Goal: Information Seeking & Learning: Learn about a topic

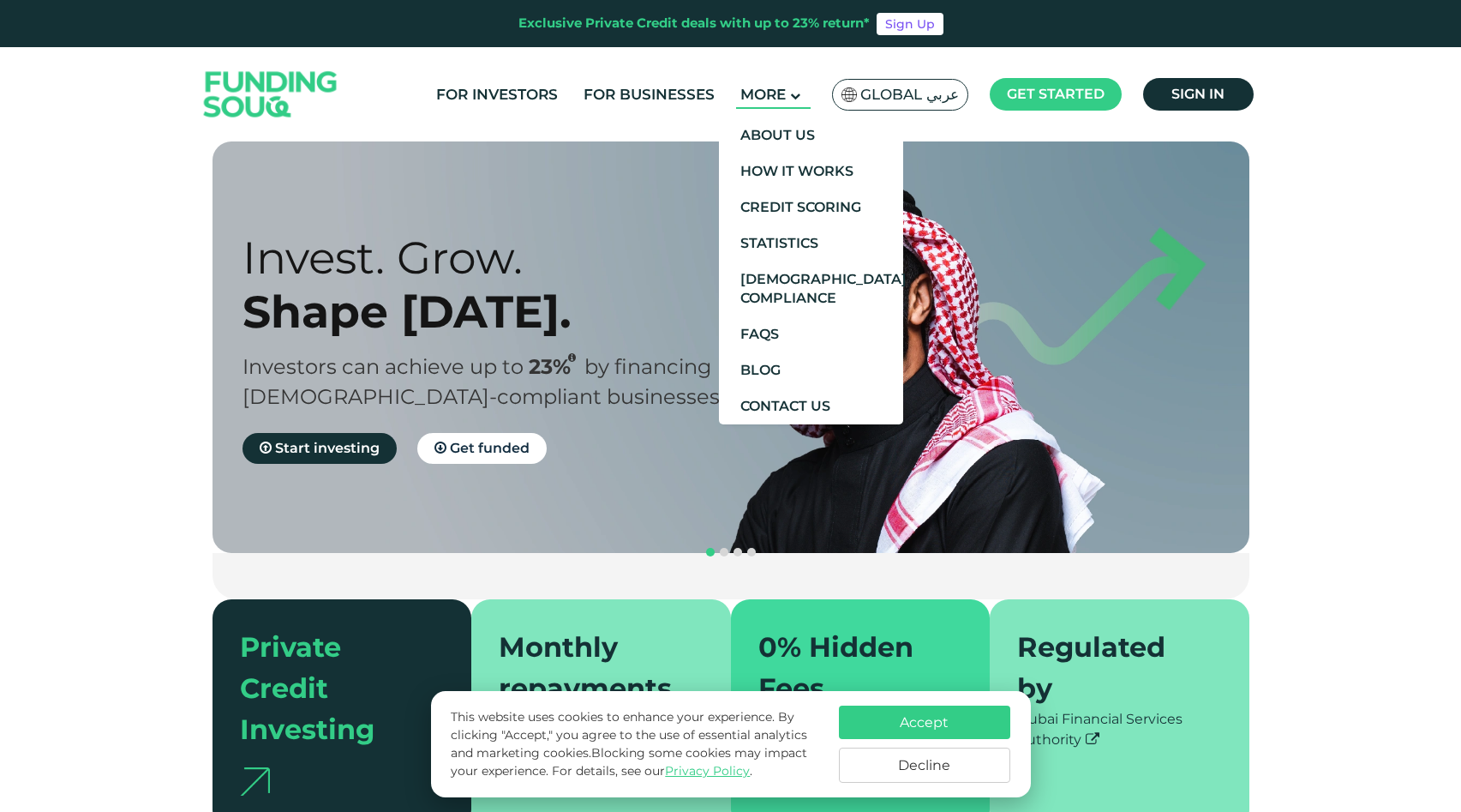
click at [784, 87] on span "More" at bounding box center [763, 94] width 46 height 17
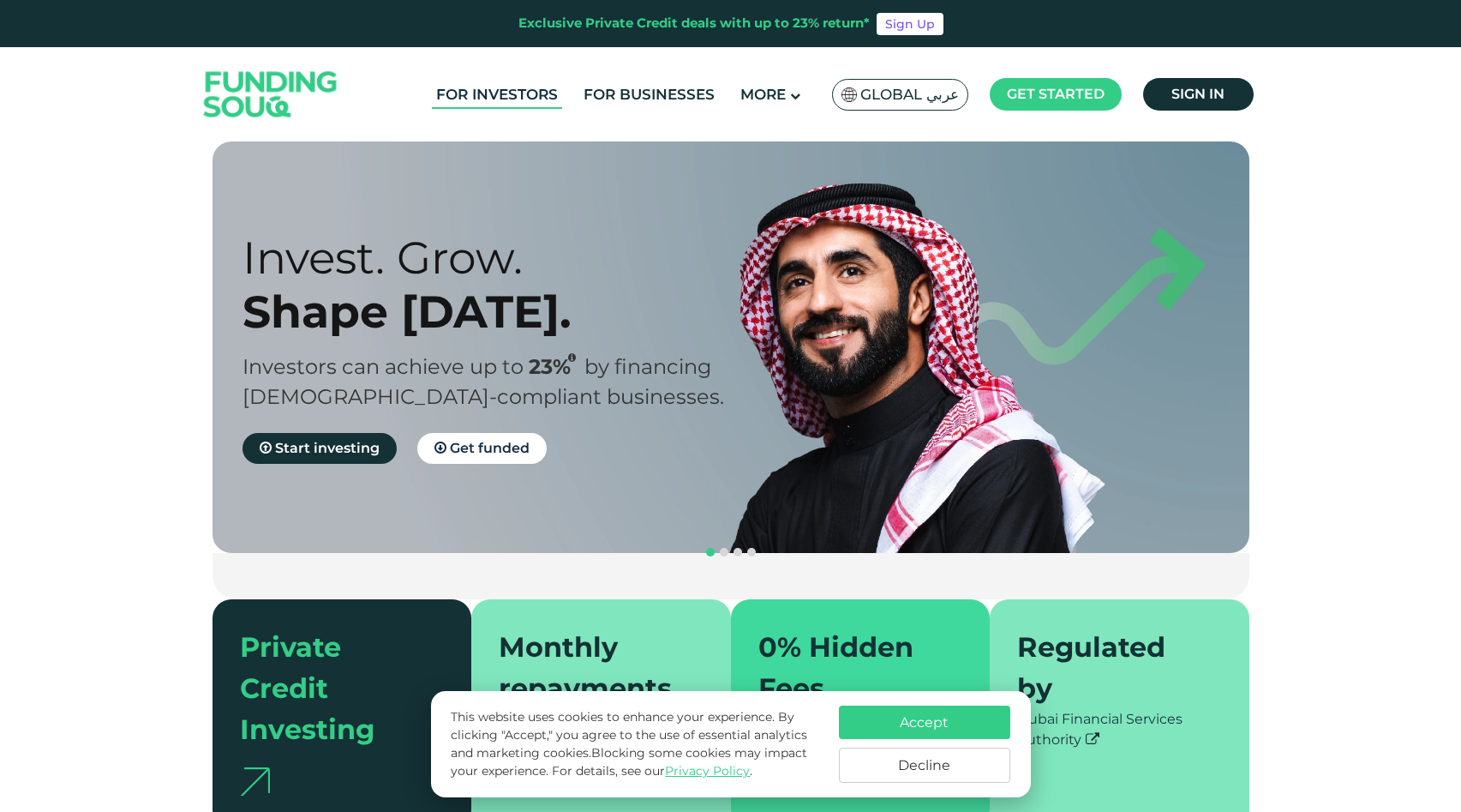
click at [504, 90] on link "For Investors" at bounding box center [497, 95] width 131 height 29
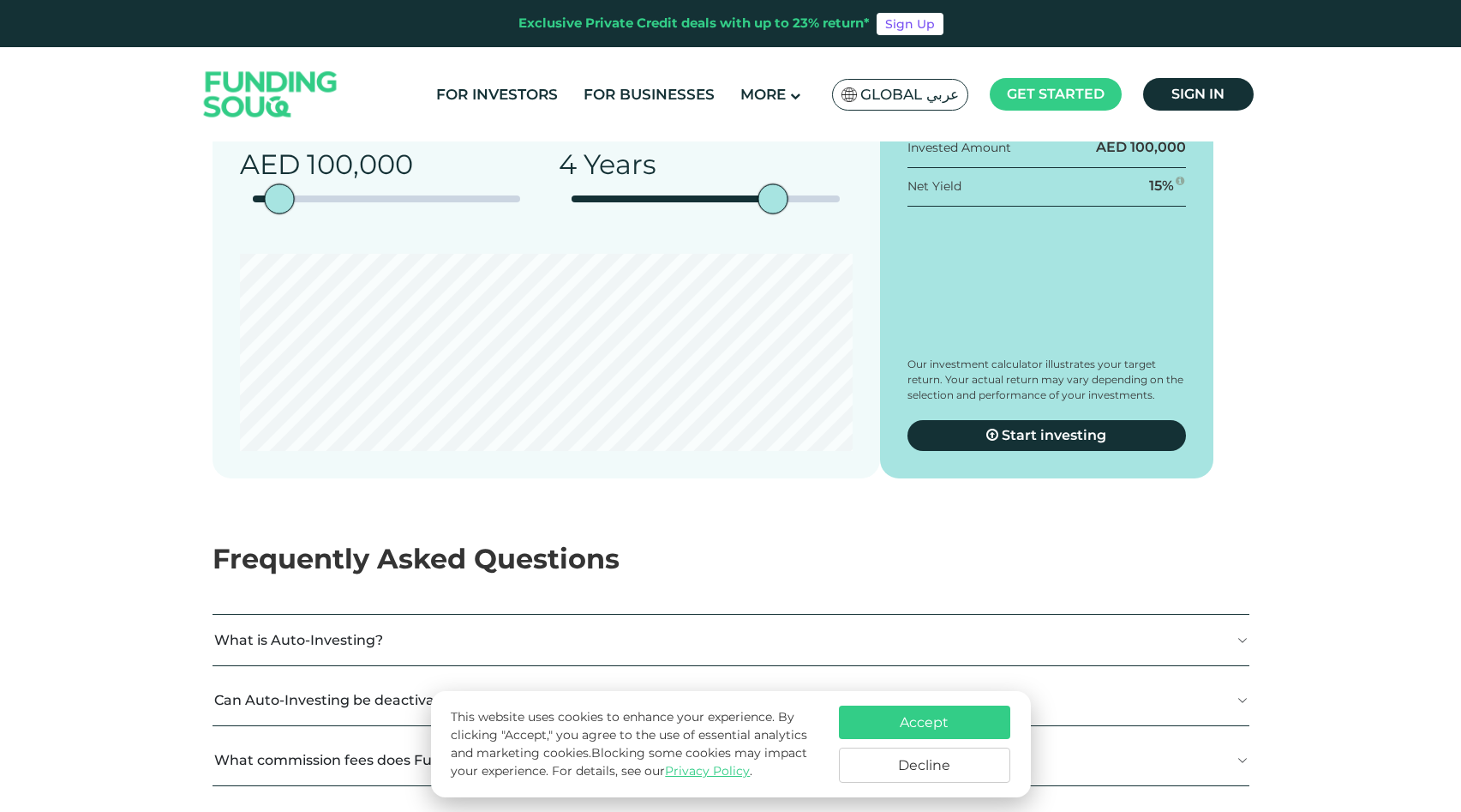
scroll to position [2329, 0]
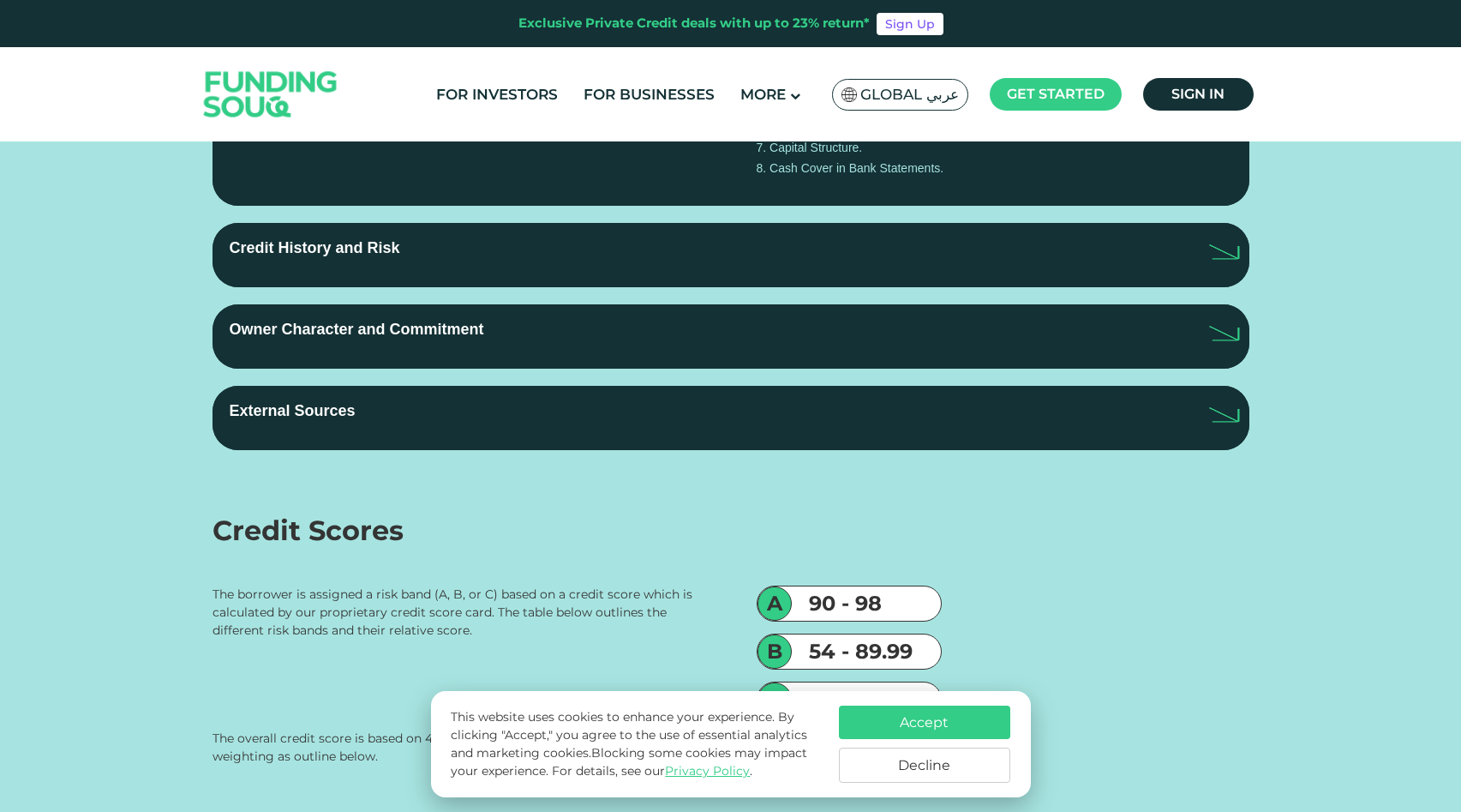
scroll to position [3242, 0]
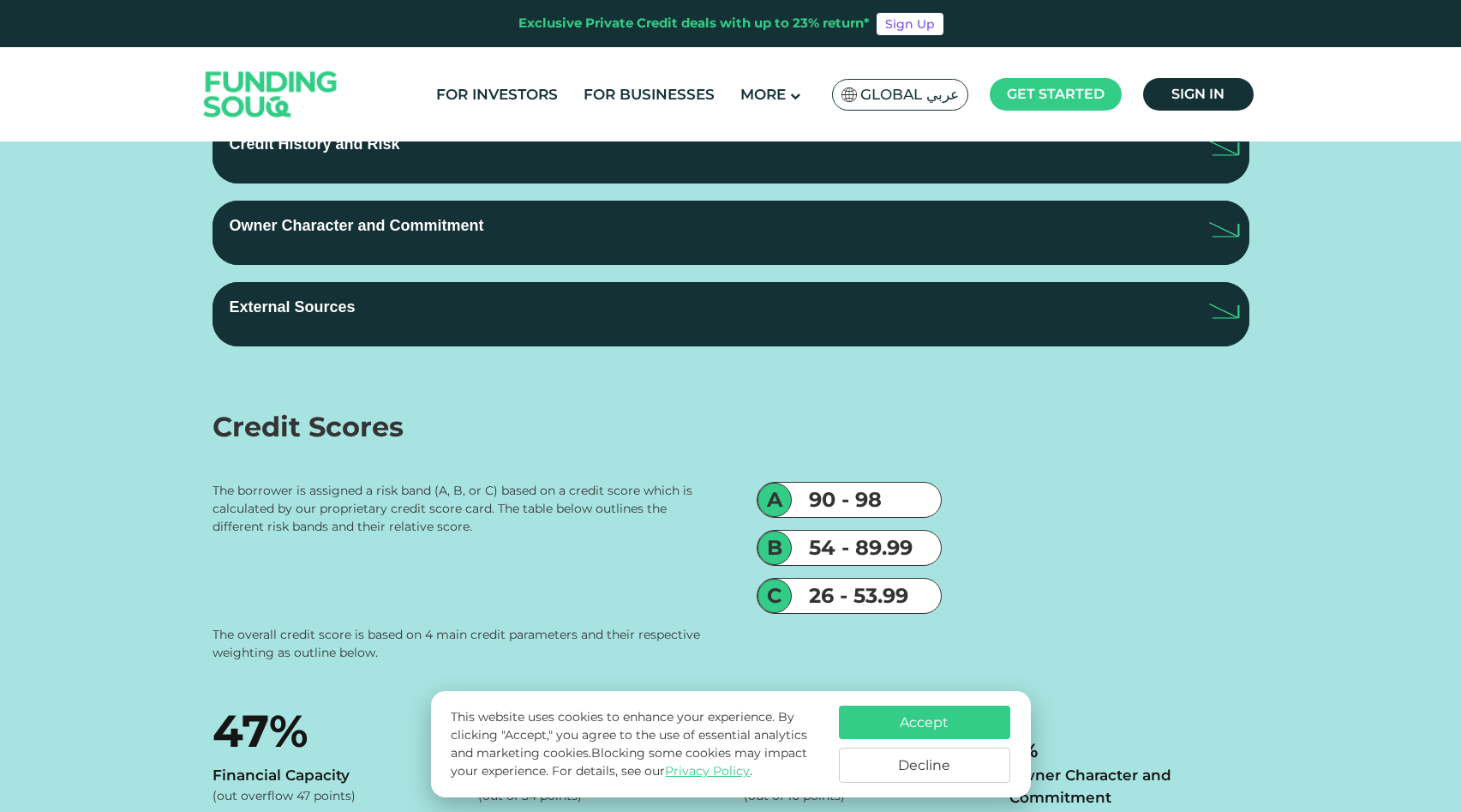
drag, startPoint x: 779, startPoint y: 384, endPoint x: 900, endPoint y: 381, distance: 121.0
type tc-range-slider "1"
drag, startPoint x: 843, startPoint y: 376, endPoint x: 588, endPoint y: 397, distance: 255.9
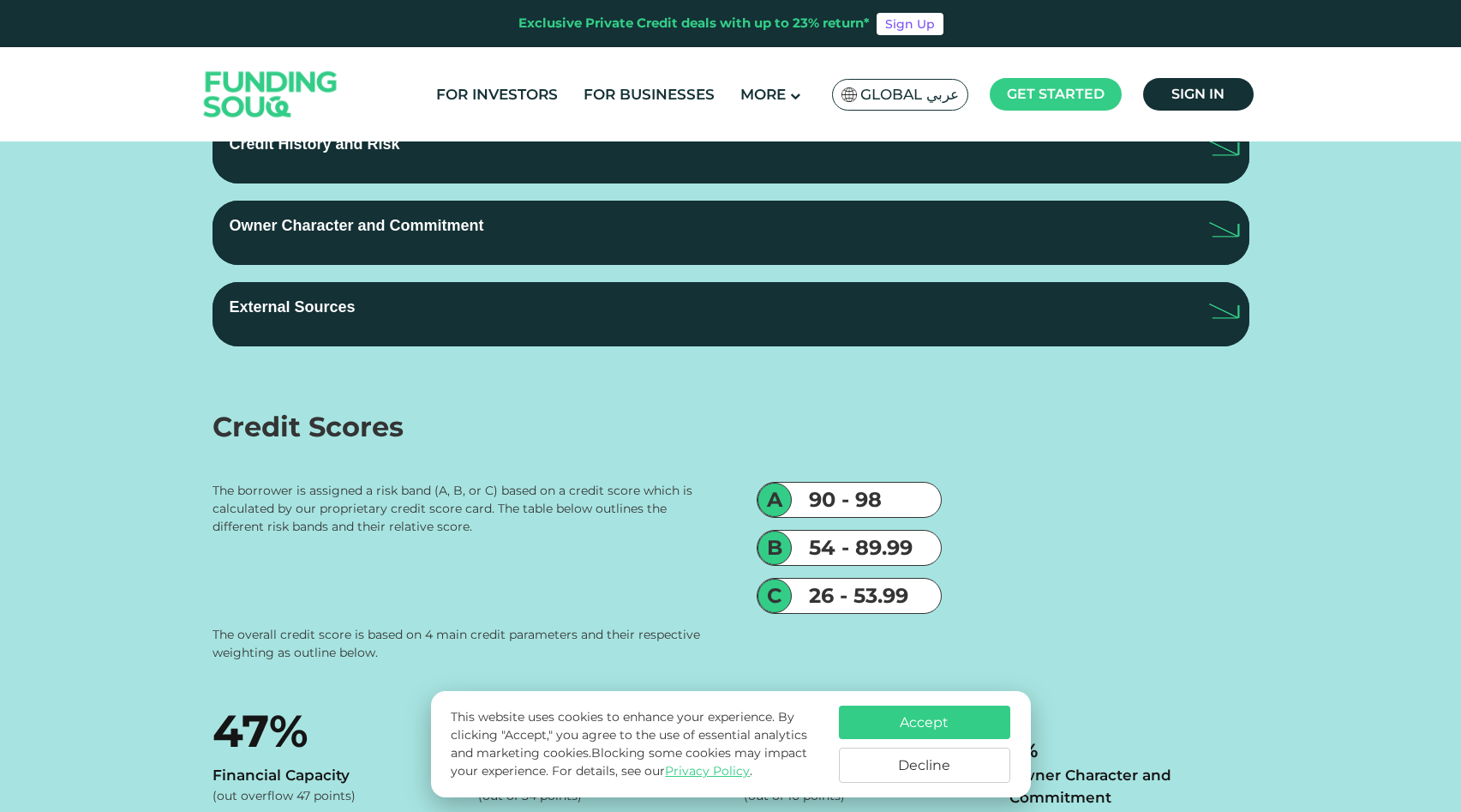
type tc-range-slider "10000"
drag, startPoint x: 282, startPoint y: 387, endPoint x: 200, endPoint y: 373, distance: 83.2
type tc-range-slider "10000"
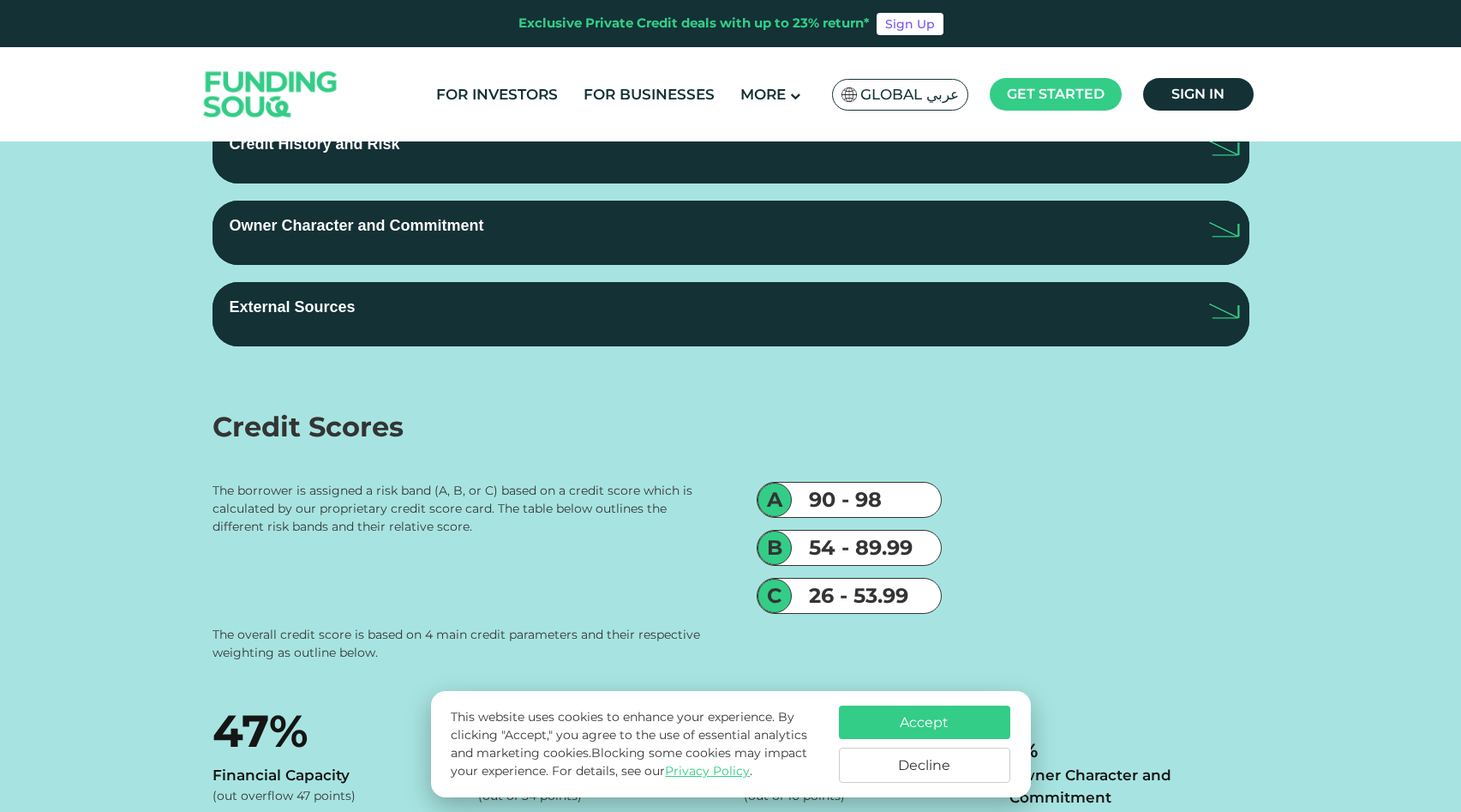
radio input "true"
drag, startPoint x: 584, startPoint y: 381, endPoint x: 914, endPoint y: 487, distance: 346.6
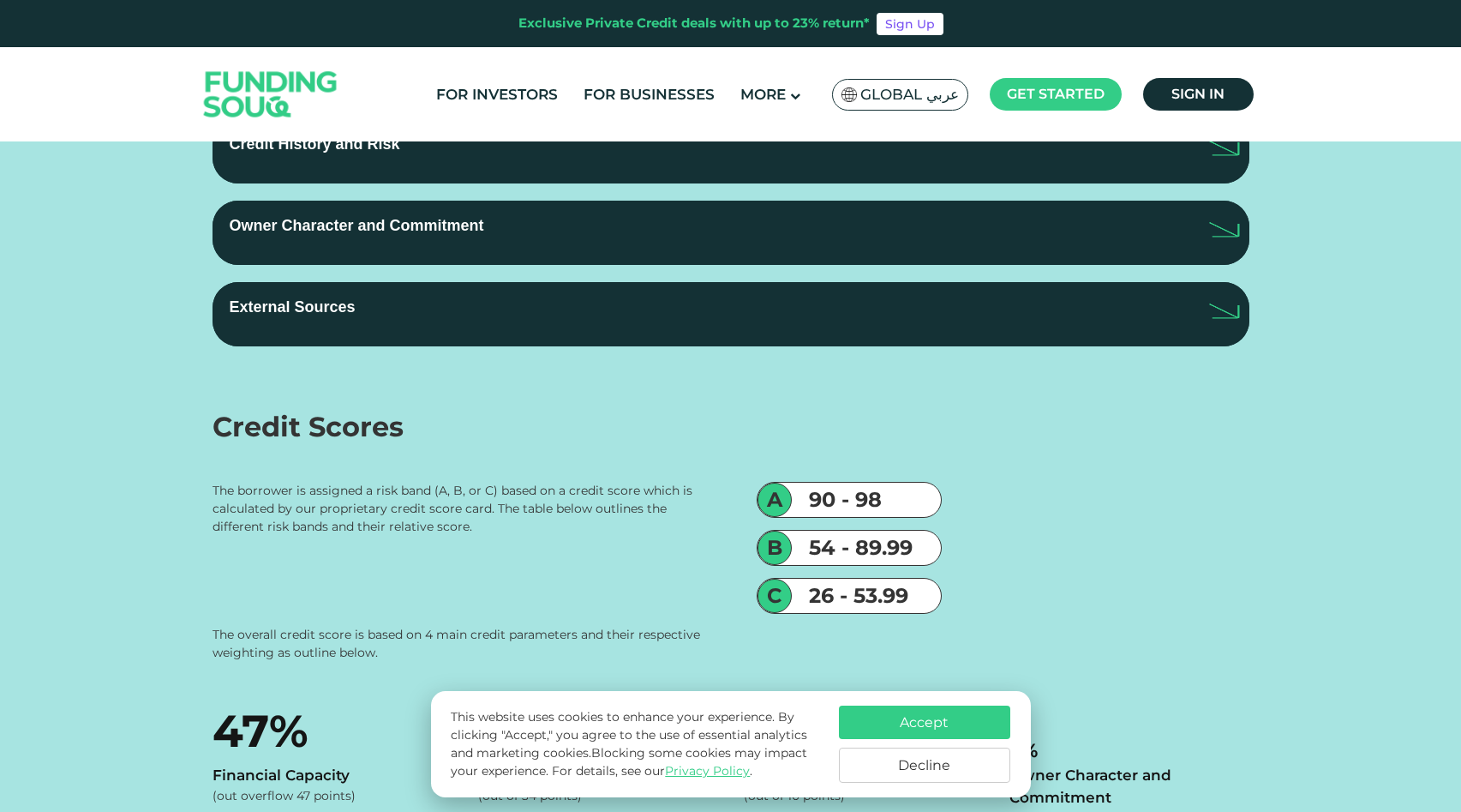
click at [922, 768] on button "Decline" at bounding box center [924, 764] width 172 height 35
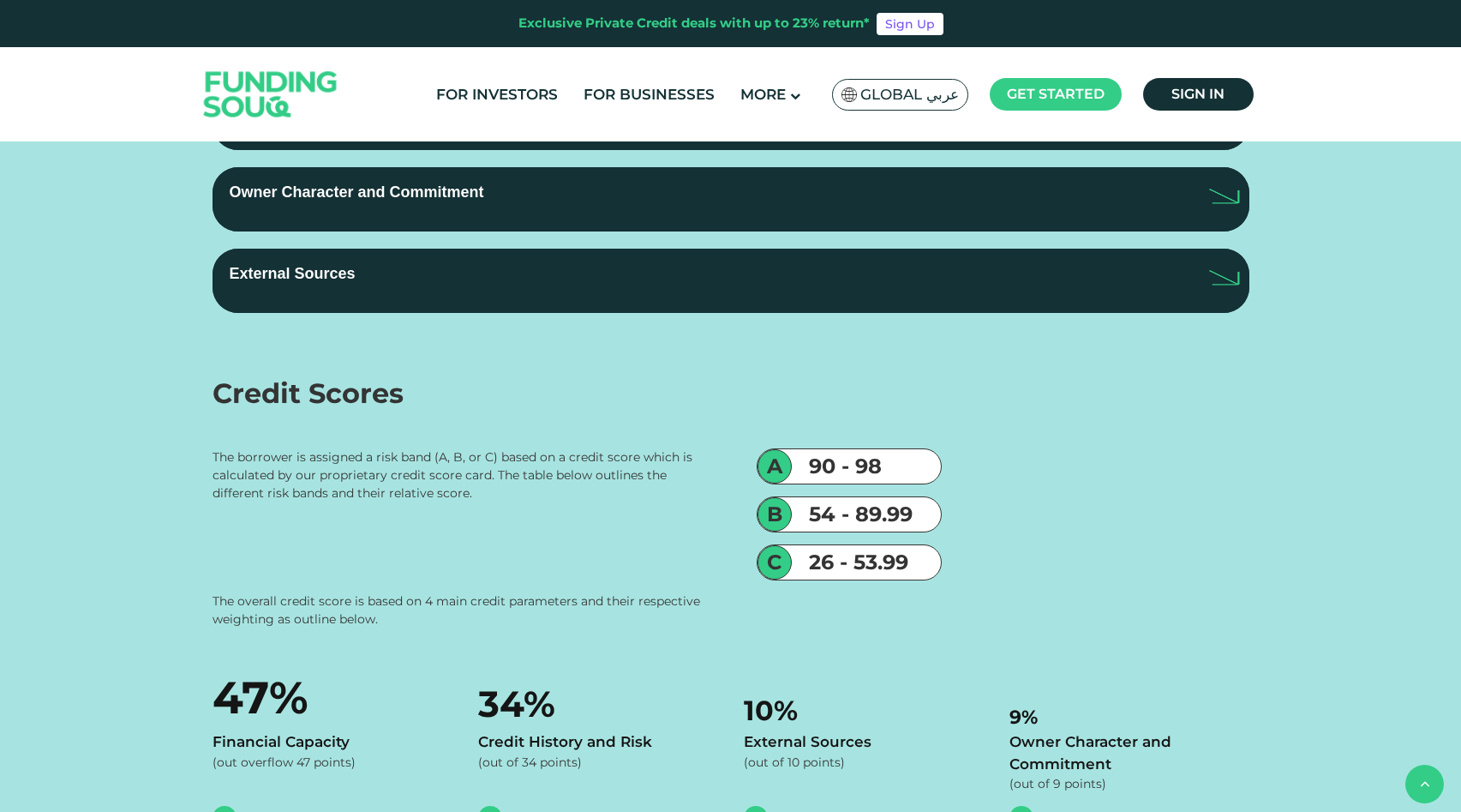
scroll to position [3095, 0]
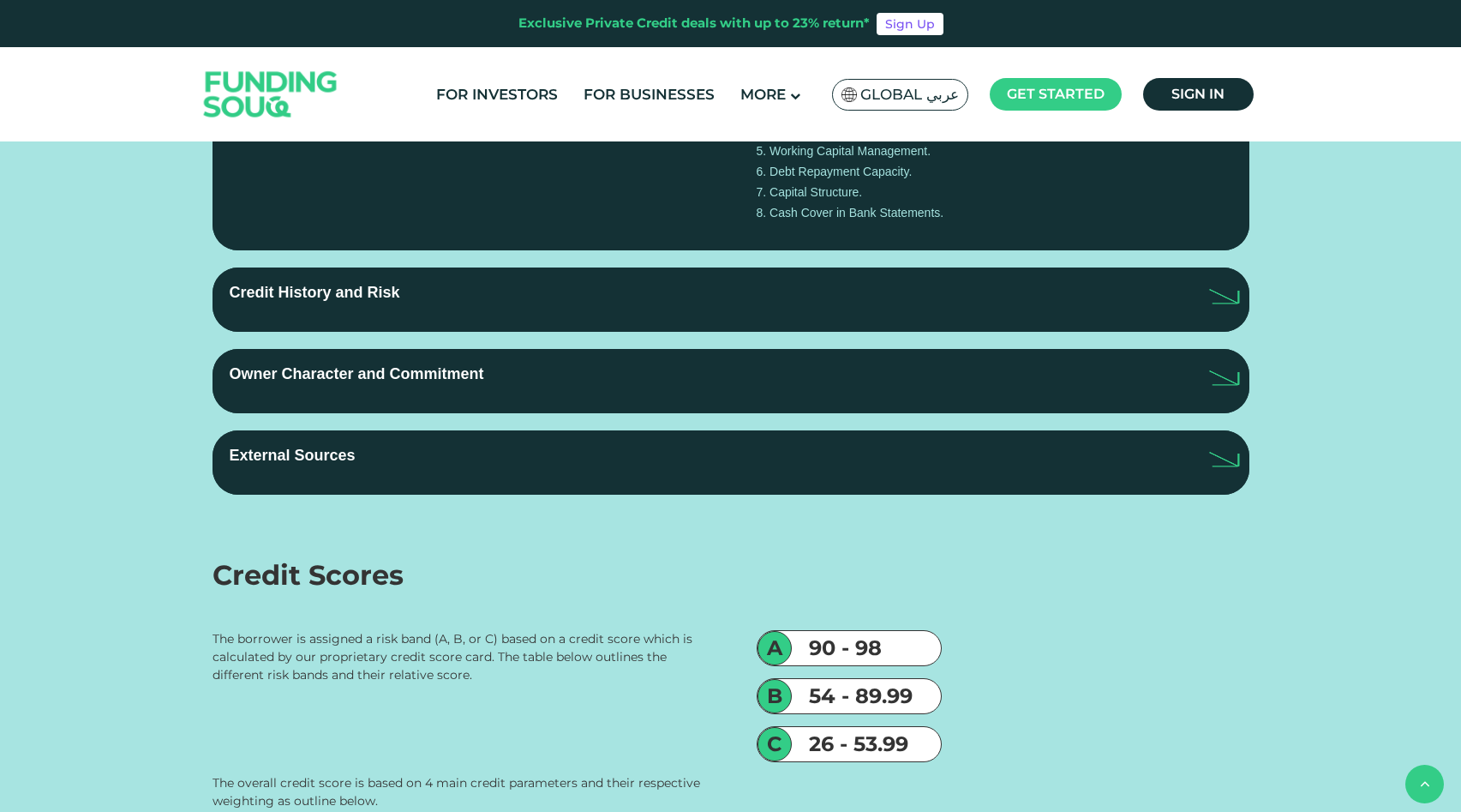
type tc-range-slider "1"
drag, startPoint x: 701, startPoint y: 537, endPoint x: 506, endPoint y: 538, distance: 195.0
type tc-range-slider "10000"
drag, startPoint x: 257, startPoint y: 546, endPoint x: 191, endPoint y: 544, distance: 66.0
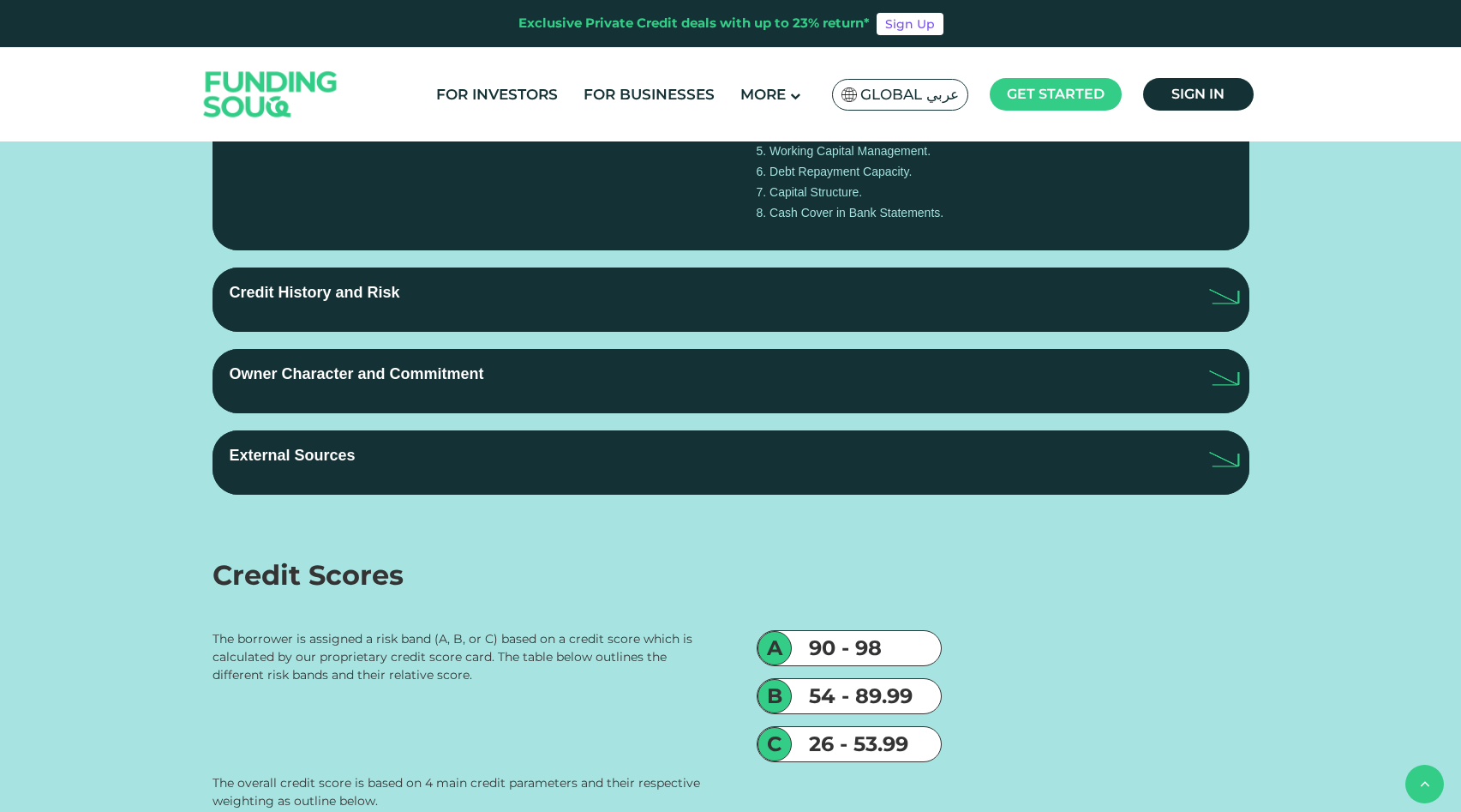
type tc-range-slider "1000000"
drag, startPoint x: 350, startPoint y: 538, endPoint x: 656, endPoint y: 549, distance: 306.2
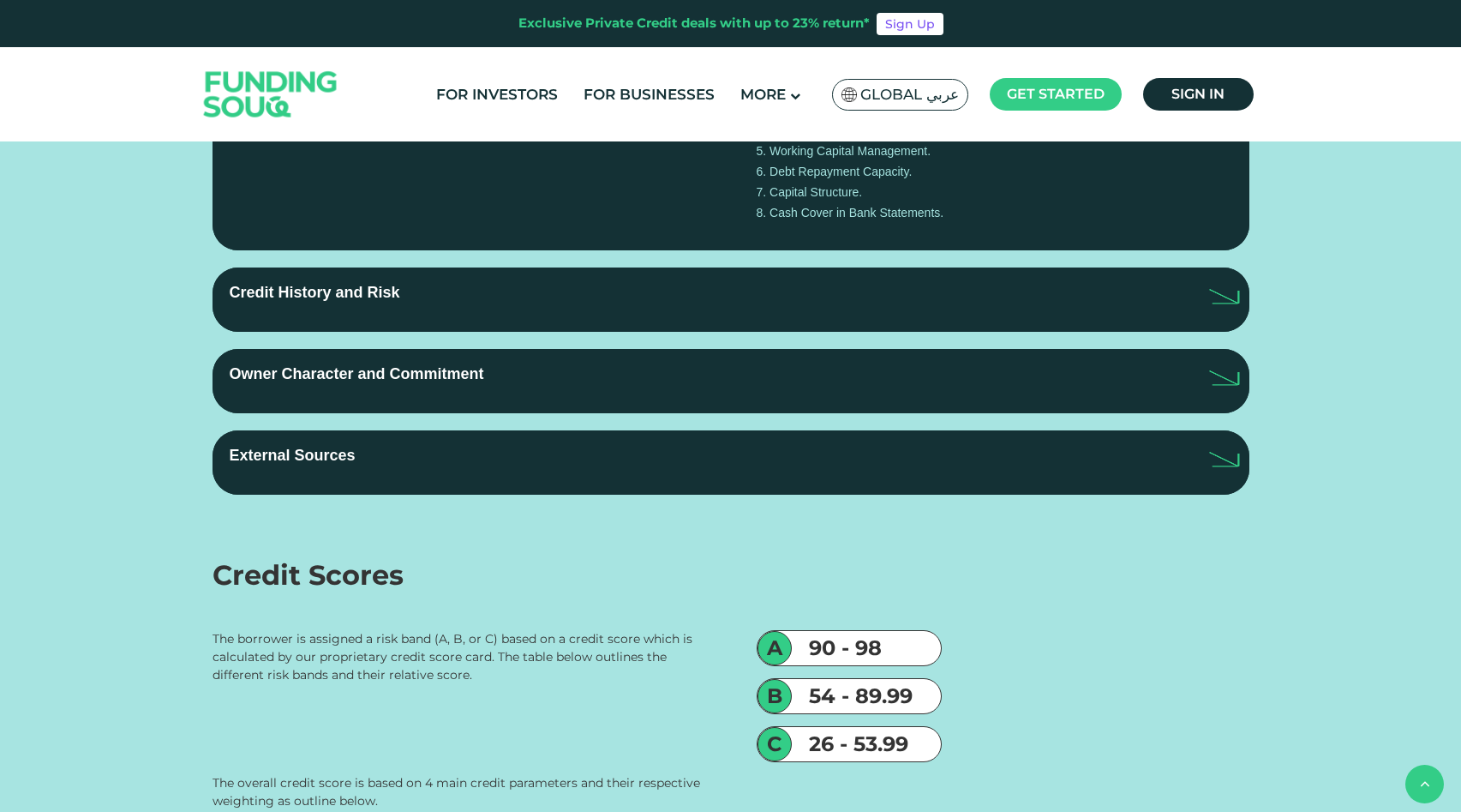
type tc-range-slider "5"
drag, startPoint x: 582, startPoint y: 539, endPoint x: 950, endPoint y: 542, distance: 368.0
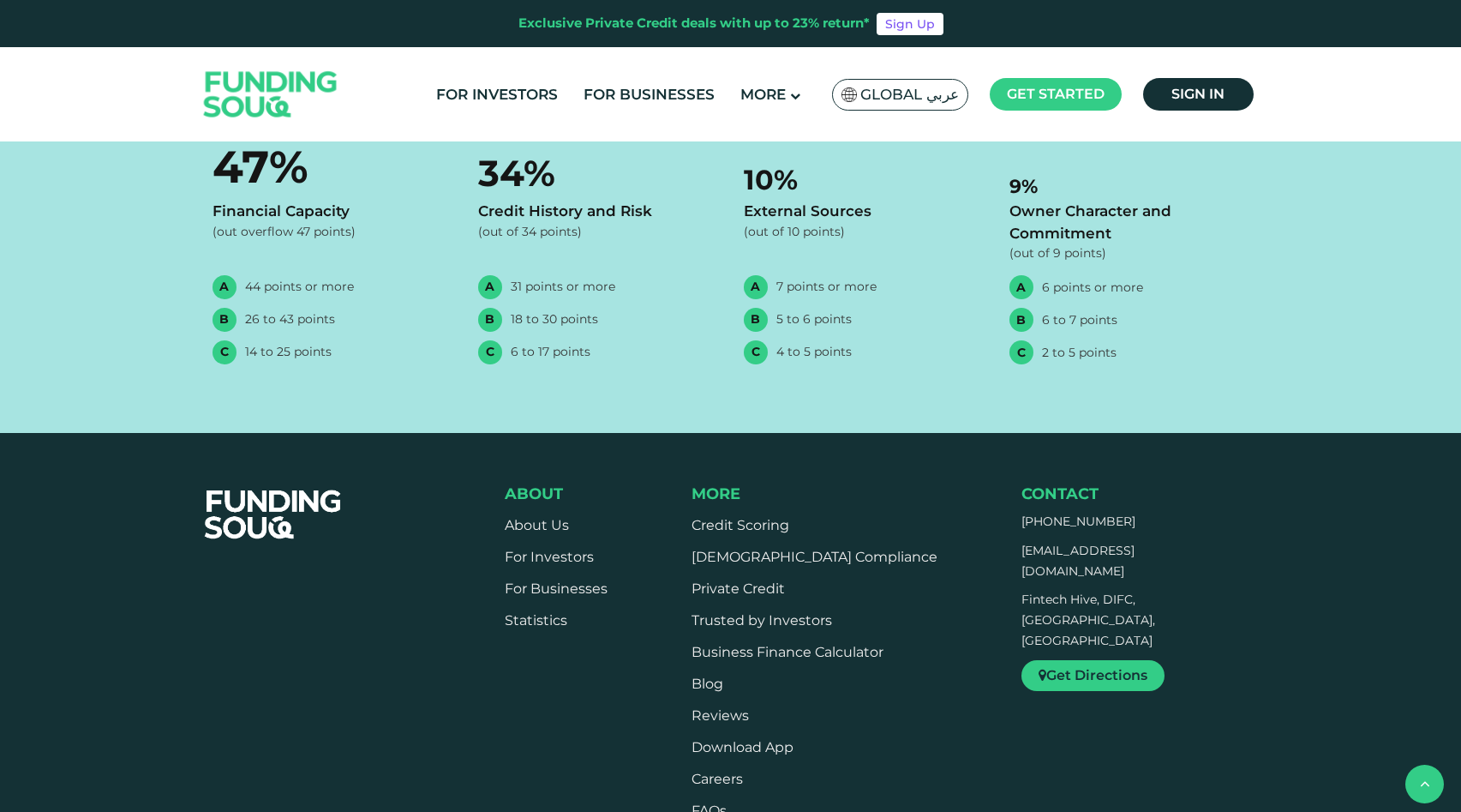
scroll to position [3860, 0]
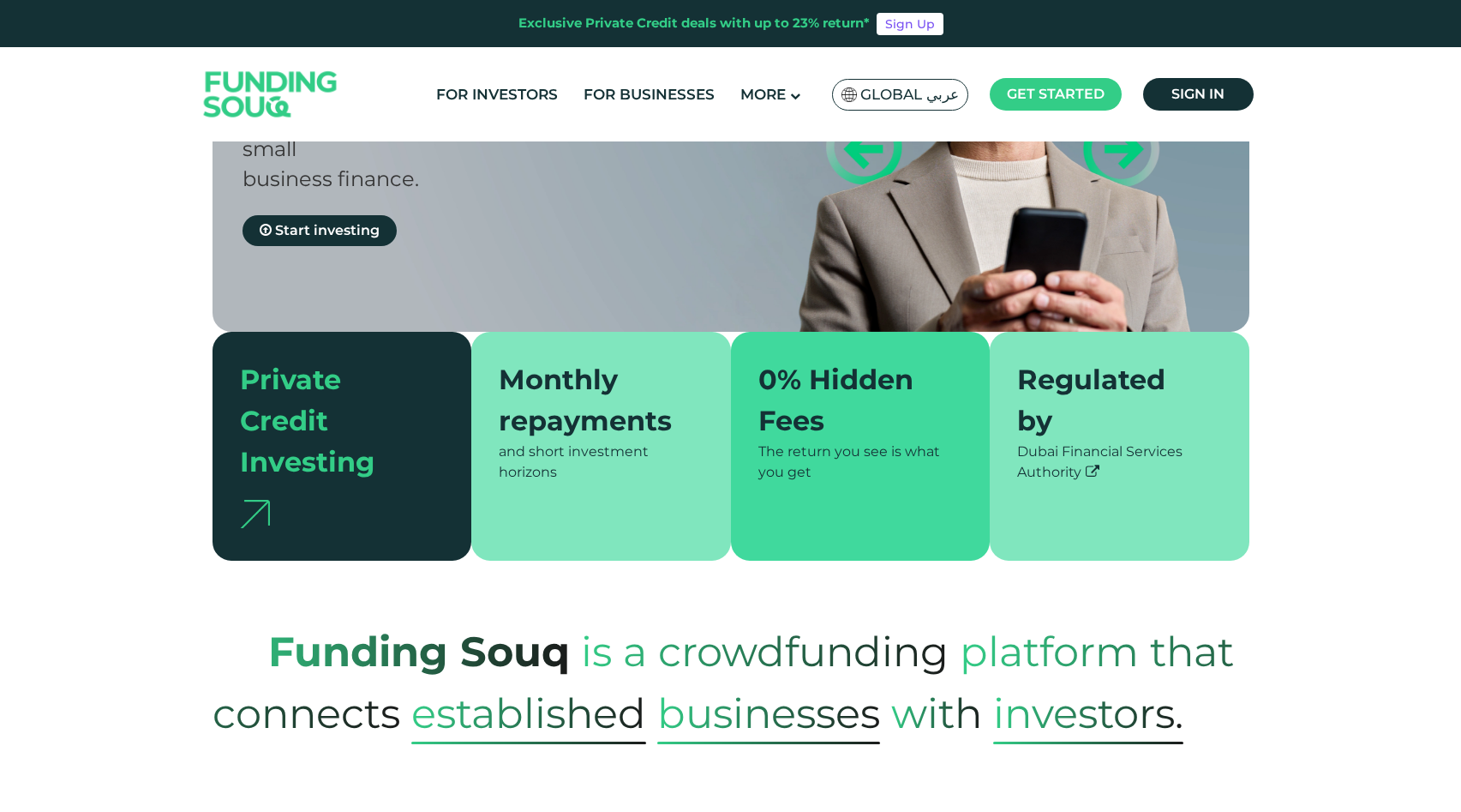
scroll to position [0, 0]
